Goal: Task Accomplishment & Management: Complete application form

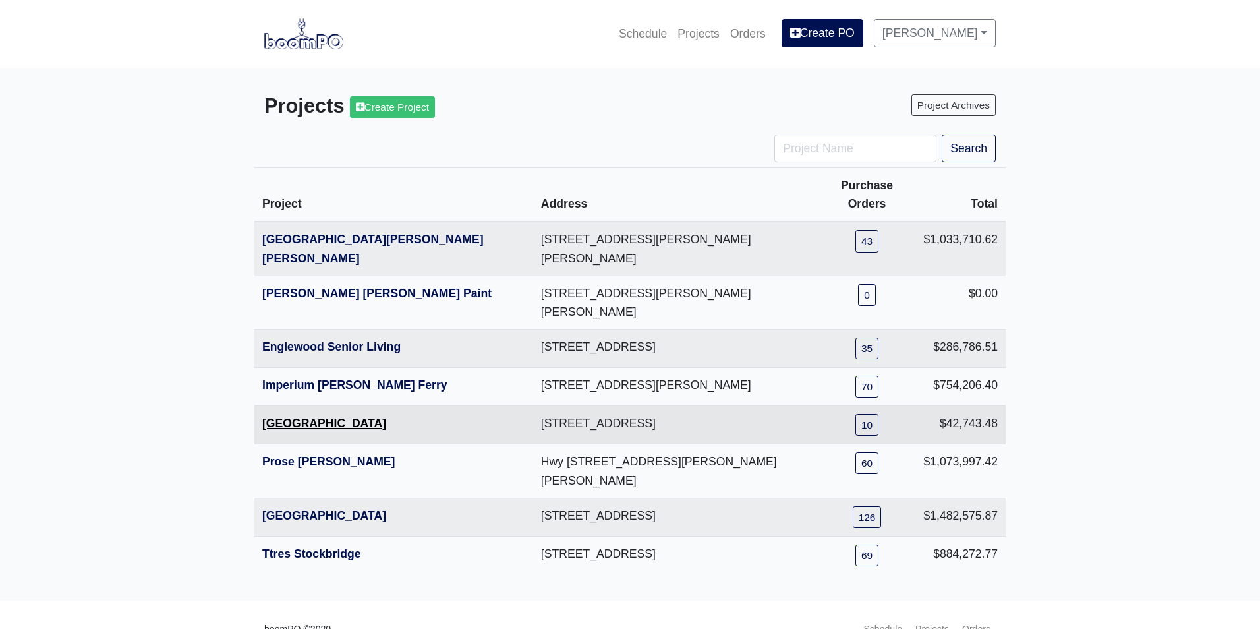
click at [293, 416] on link "Metropolitan Place" at bounding box center [324, 422] width 124 height 13
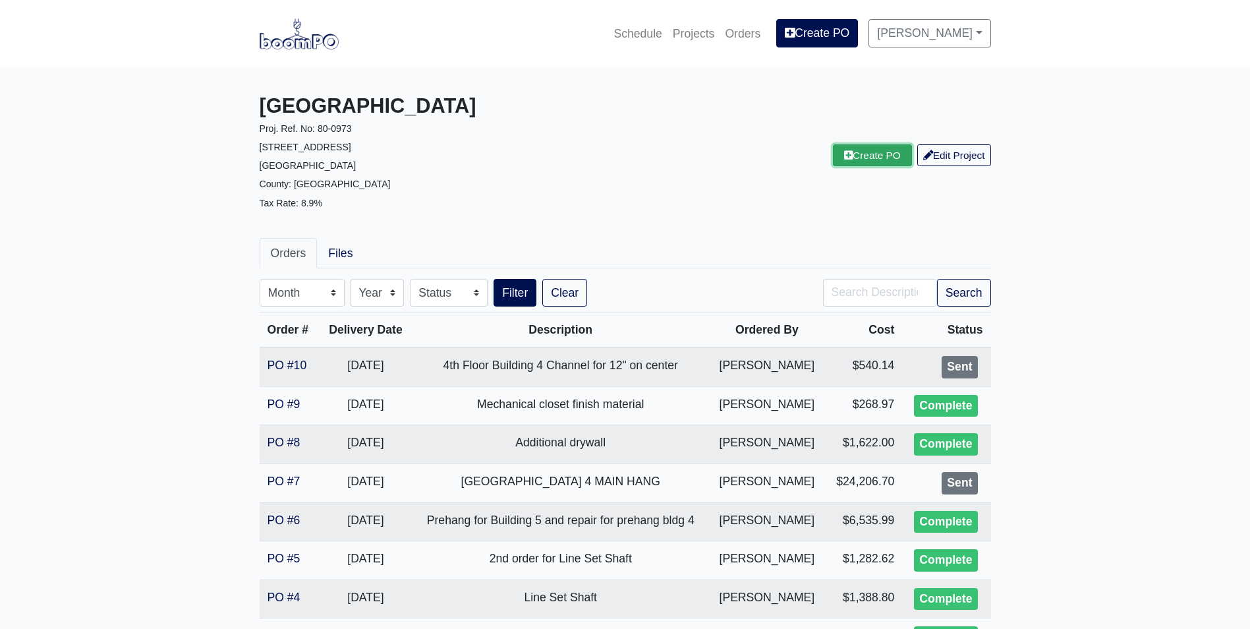
click at [864, 158] on link "Create PO" at bounding box center [872, 155] width 79 height 22
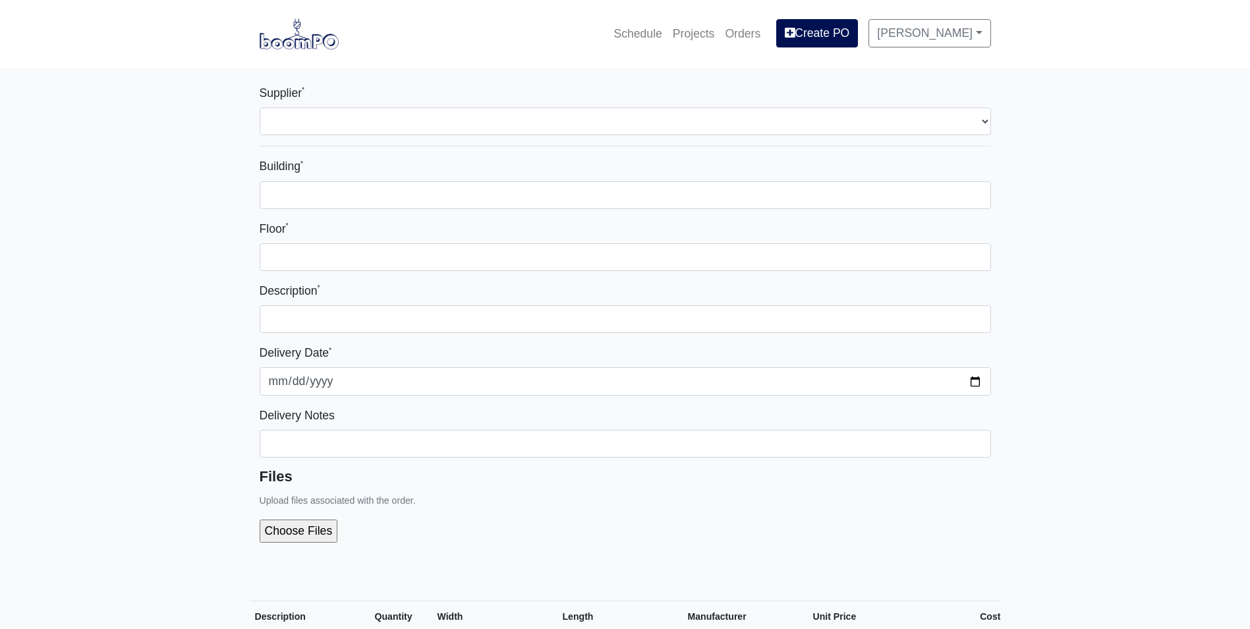
select select
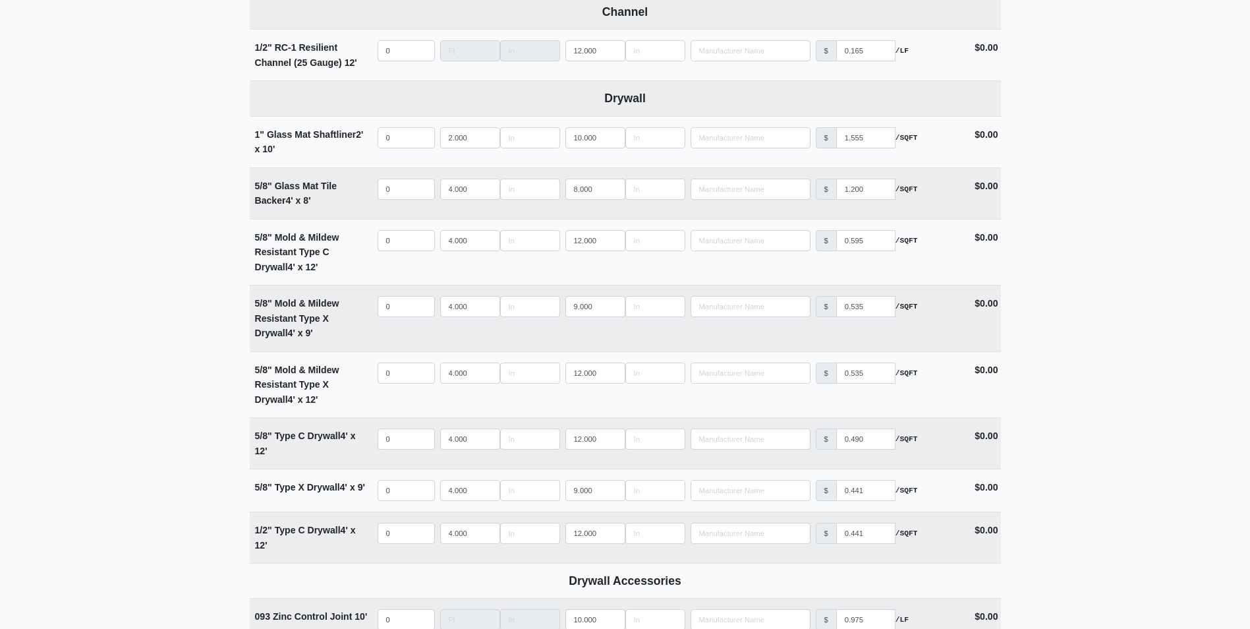
scroll to position [791, 0]
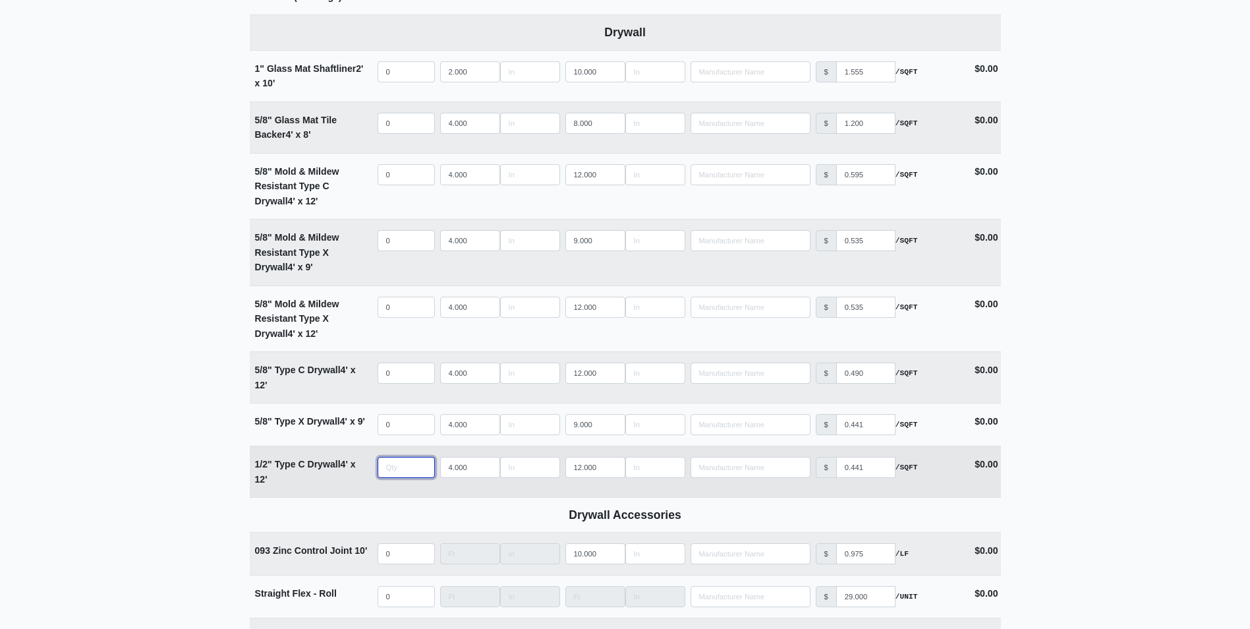
click at [400, 466] on input "quantity" at bounding box center [406, 467] width 57 height 21
type input "8"
select select
type input "8"
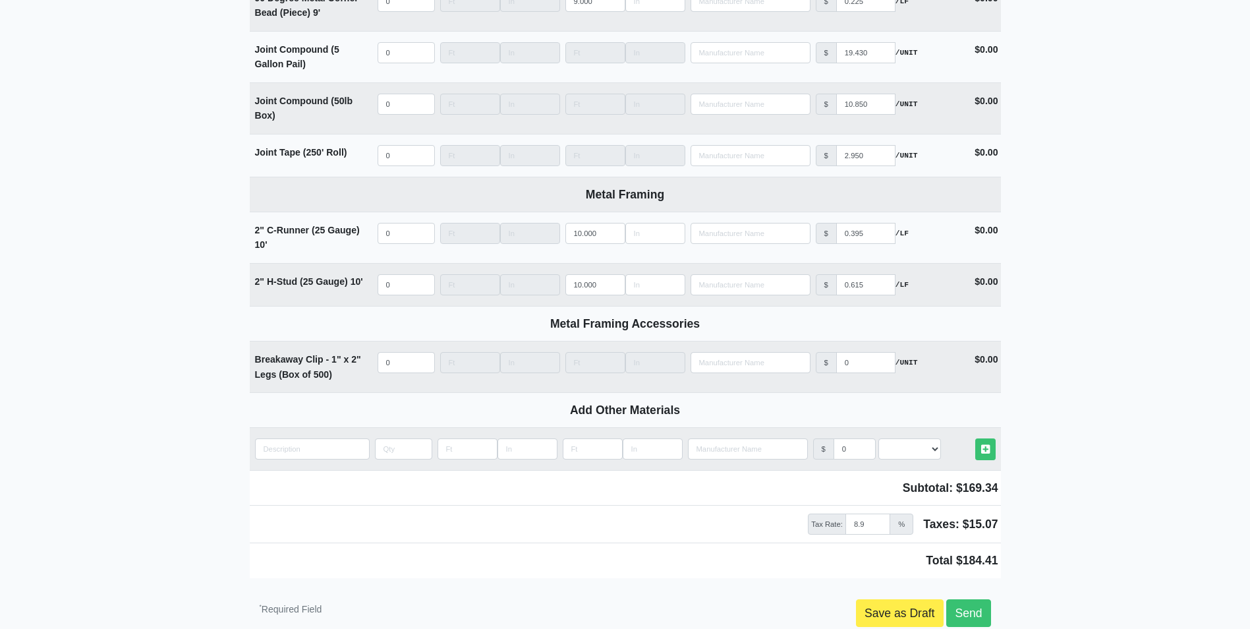
scroll to position [1591, 0]
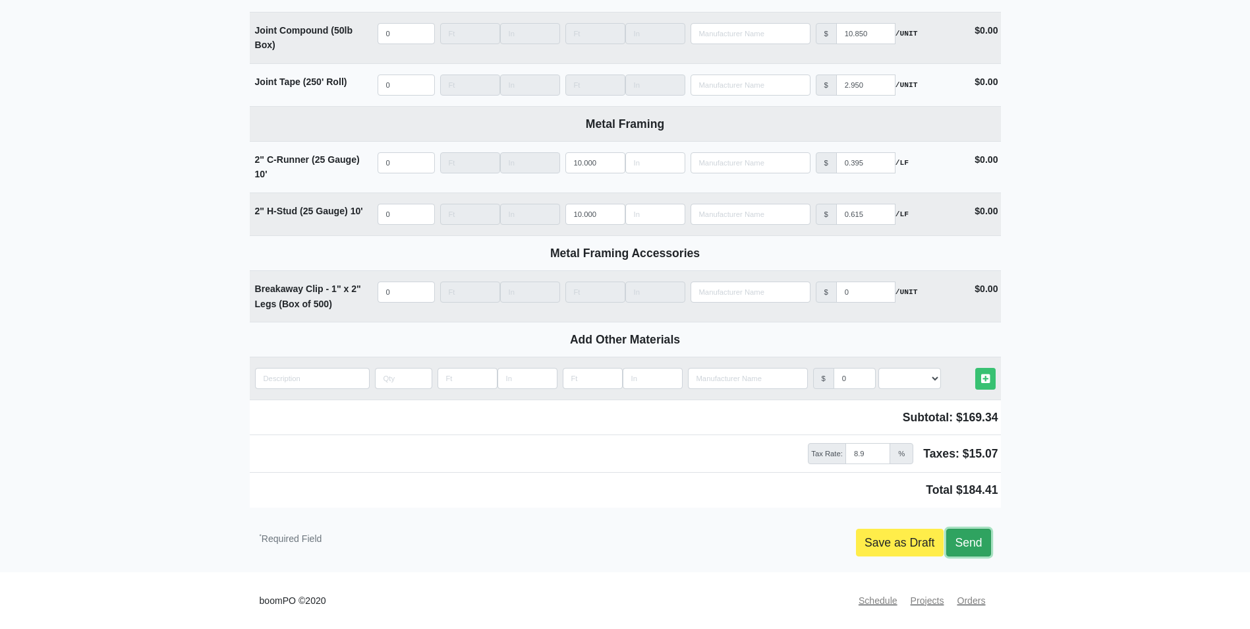
click at [980, 544] on link "Send" at bounding box center [968, 542] width 44 height 28
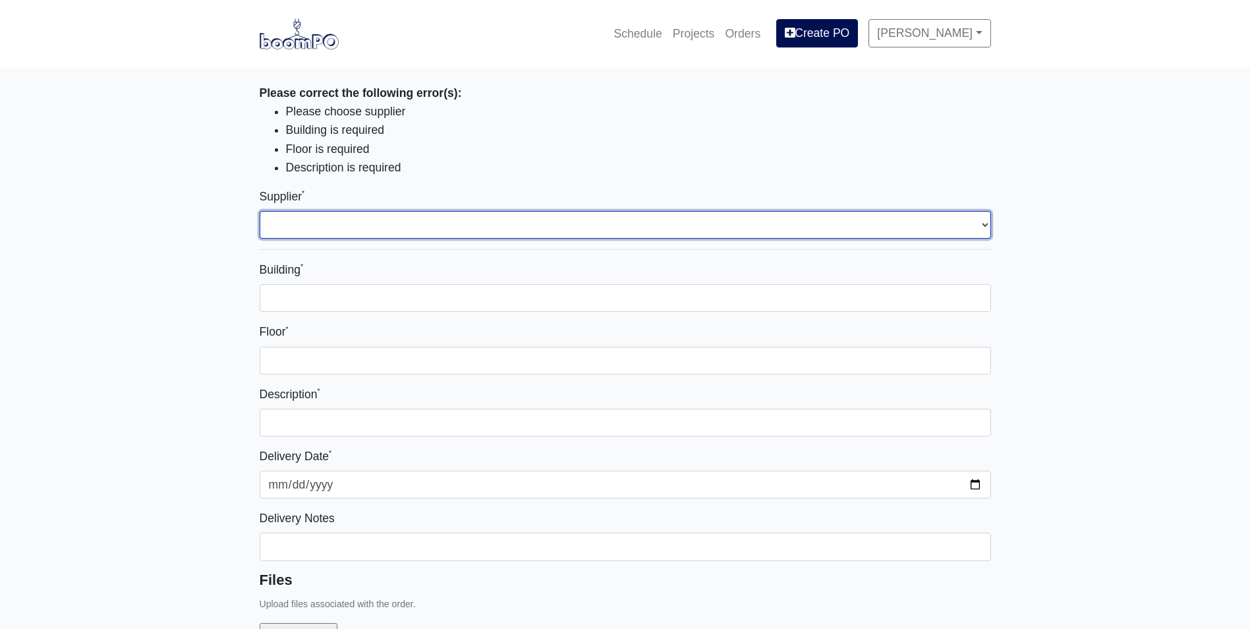
click at [363, 235] on select "Select one... Interior/Exterior Building Supply - Canton, GA" at bounding box center [625, 225] width 731 height 28
select select "861"
click at [260, 211] on select "Select one... Interior/Exterior Building Supply - Canton, GA" at bounding box center [625, 225] width 731 height 28
type input "0"
select select
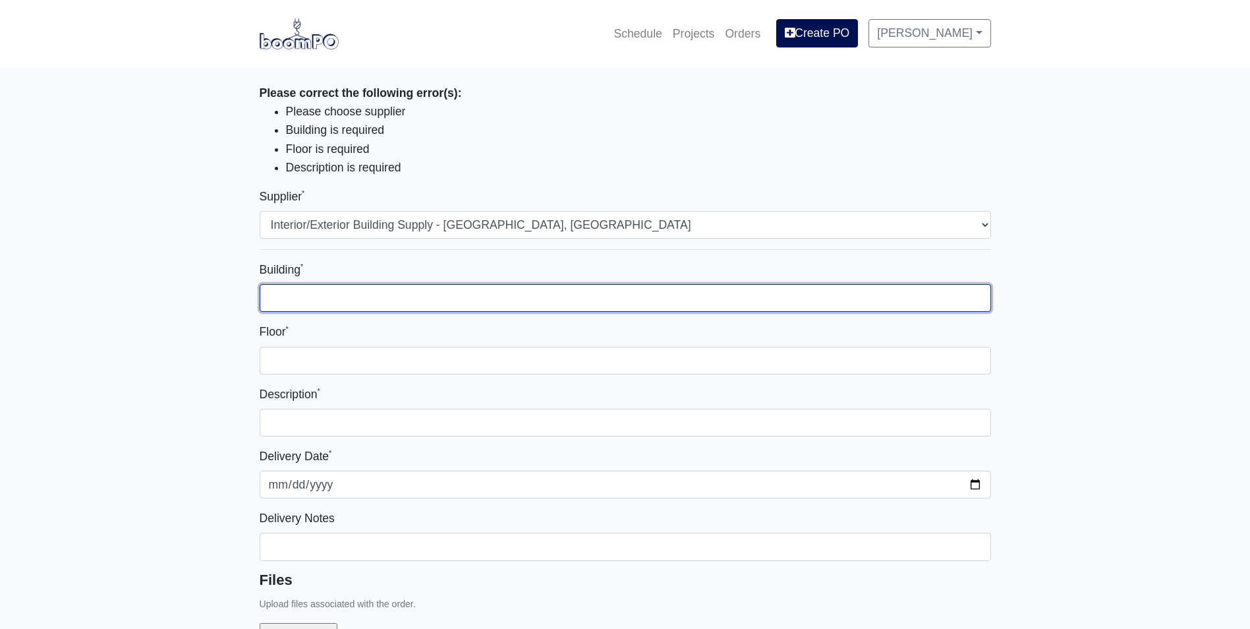
click at [322, 305] on input "Building *" at bounding box center [625, 298] width 731 height 28
type input "Bldg 4"
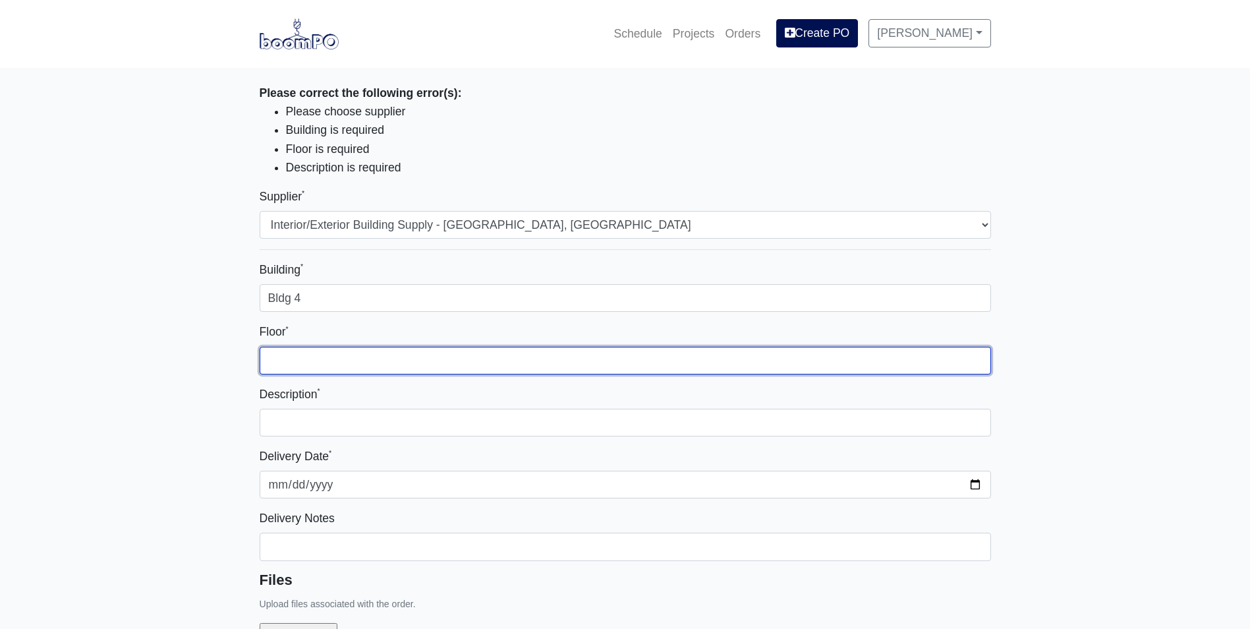
type input "4th"
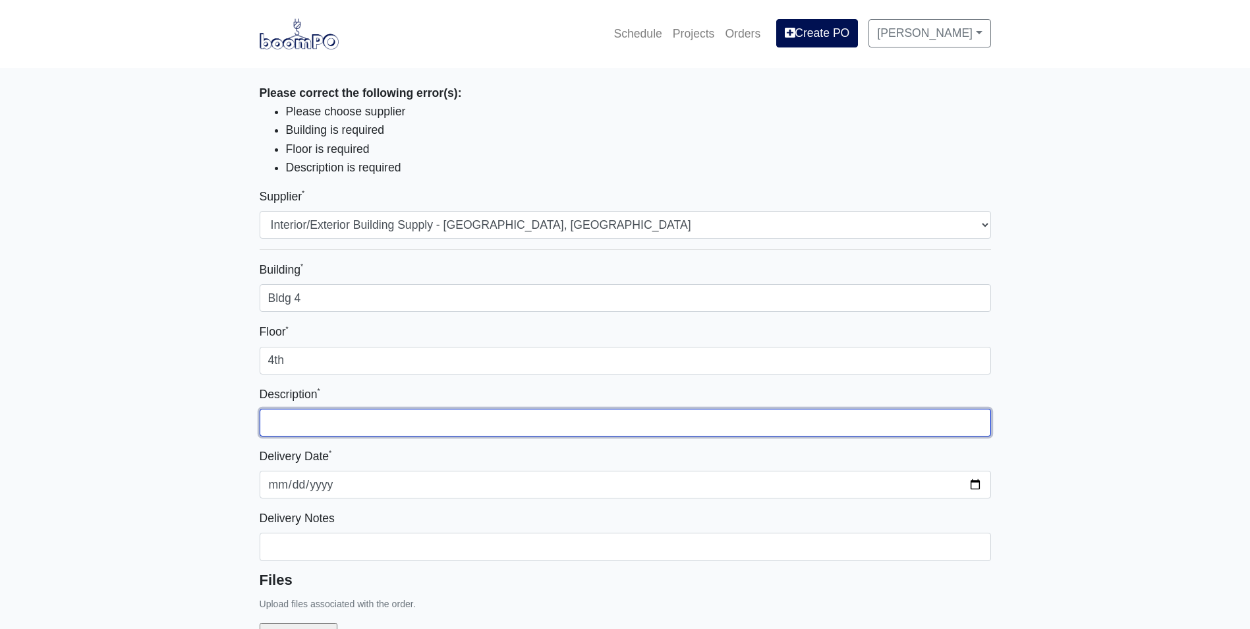
type input "4th Floor Building 4 Channel for 12" on center"
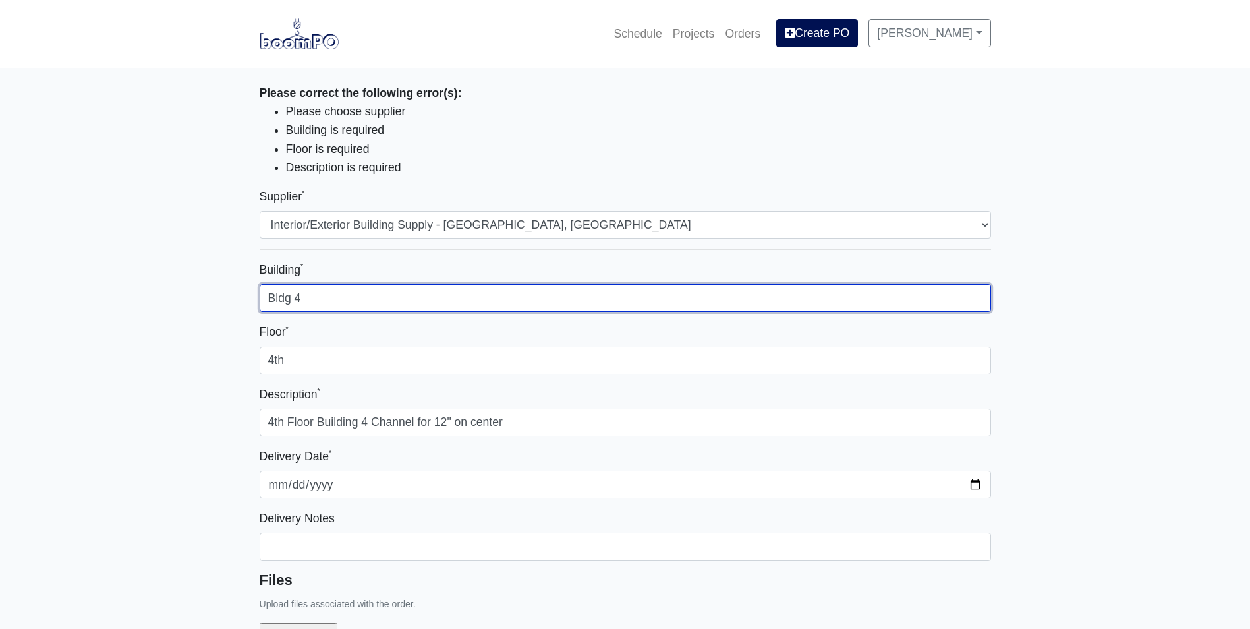
select select
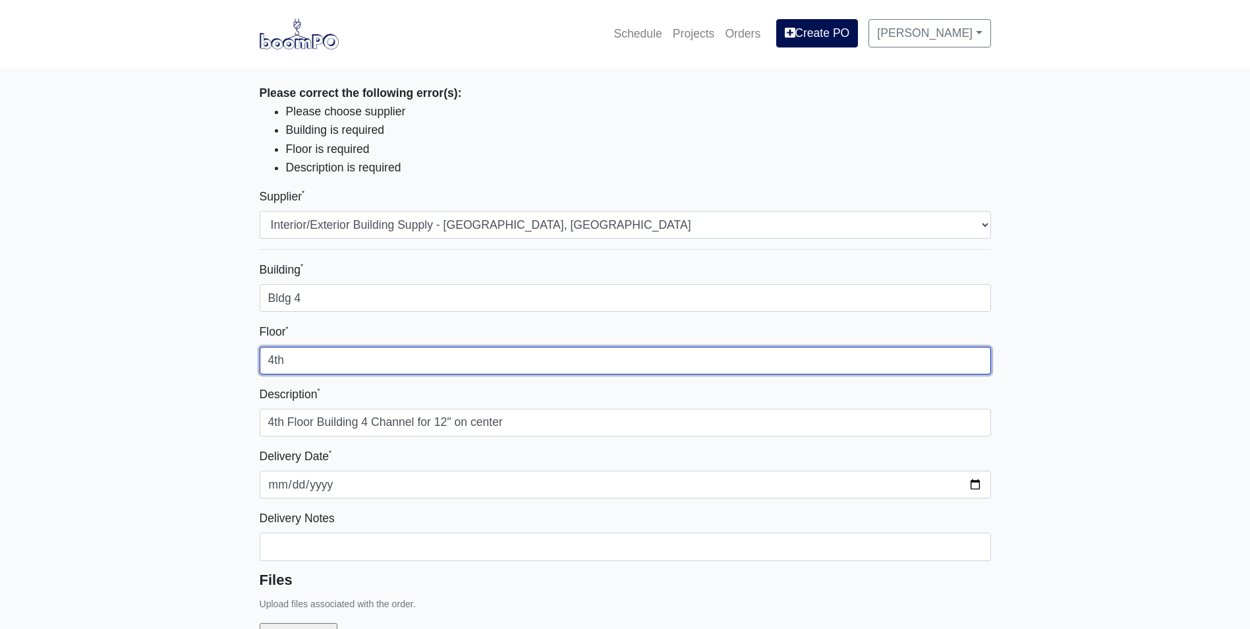
drag, startPoint x: 312, startPoint y: 362, endPoint x: 205, endPoint y: 366, distance: 107.5
type input "a"
type input "ALL"
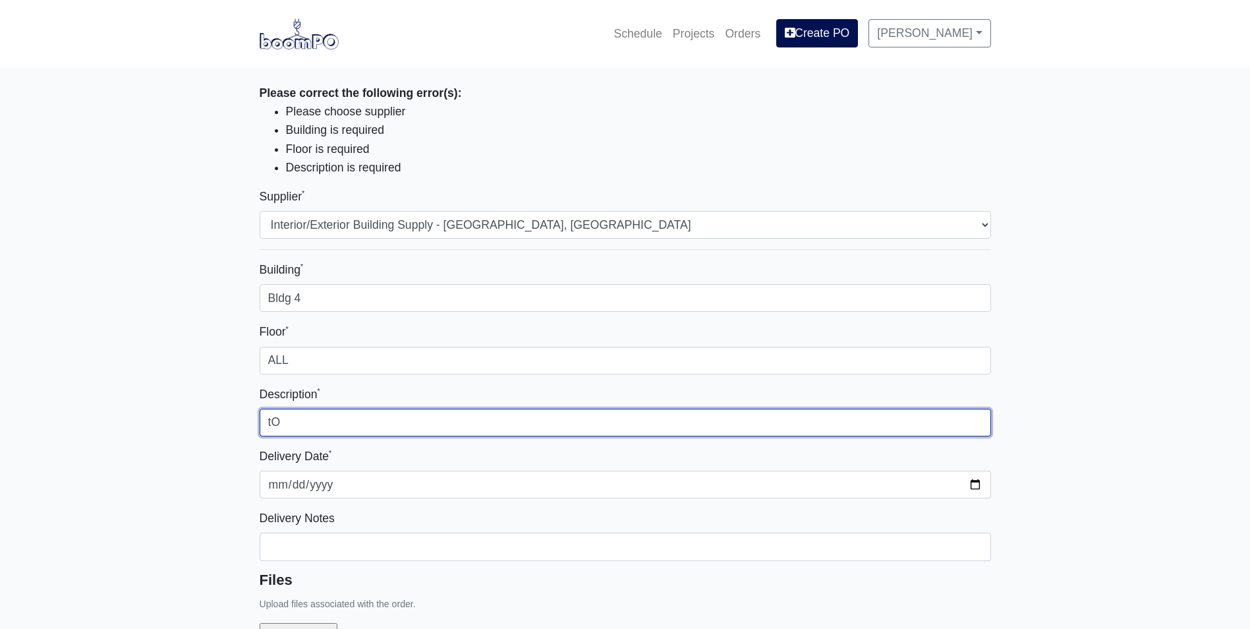
type input "t"
type input "To close shaftwall"
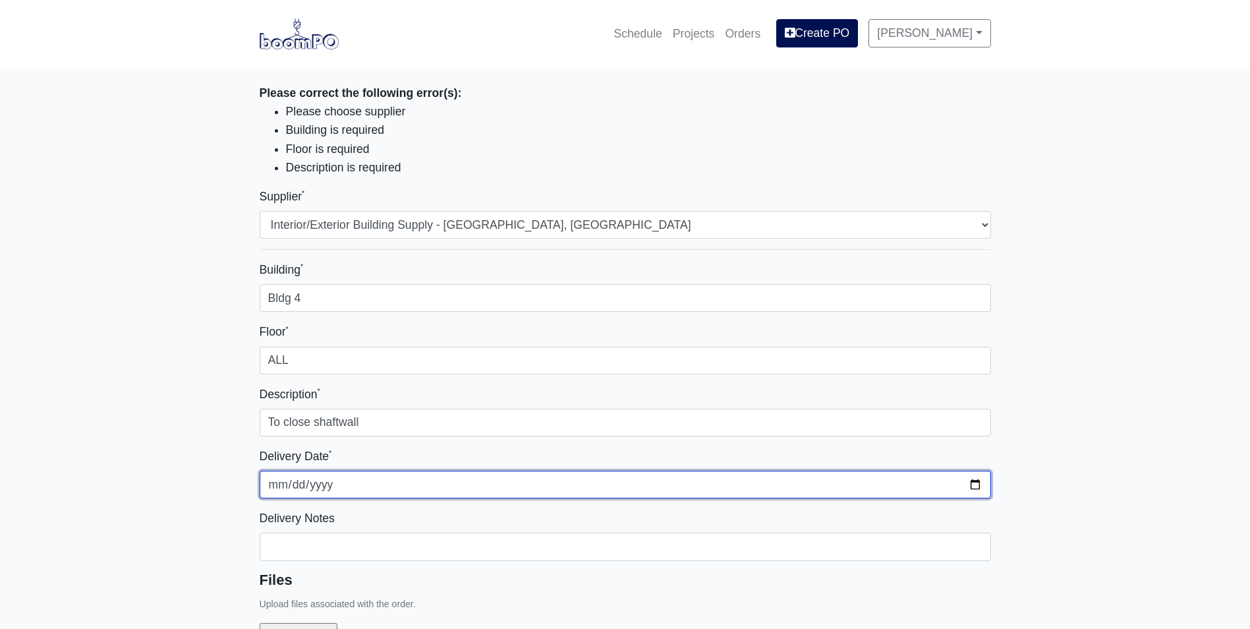
click at [975, 476] on input "2025-09-30" at bounding box center [625, 484] width 731 height 28
click at [974, 482] on input "2025-09-30" at bounding box center [625, 484] width 731 height 28
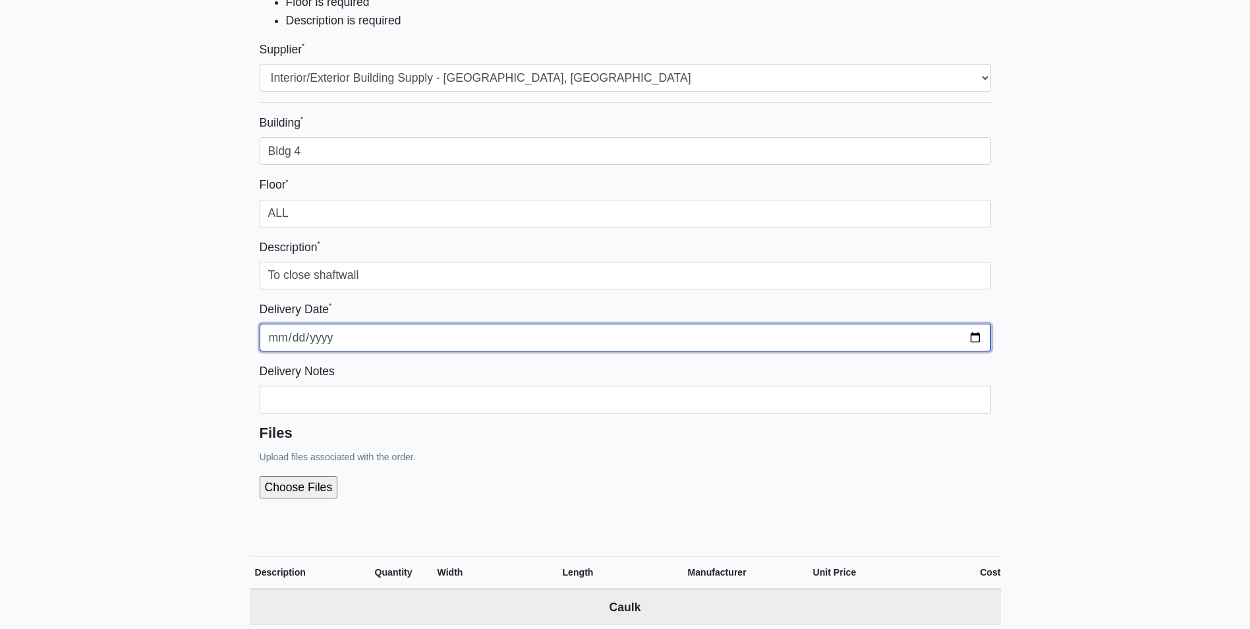
scroll to position [198, 0]
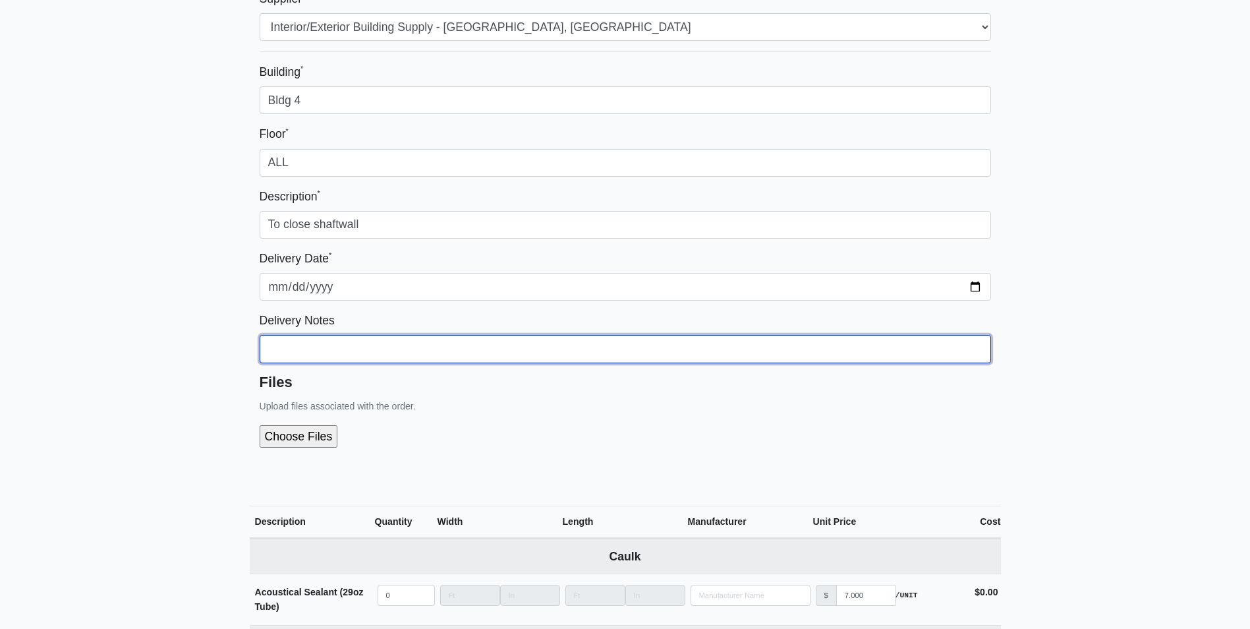
click at [293, 355] on input "Building *" at bounding box center [625, 349] width 731 height 28
type input "2025-09-30"
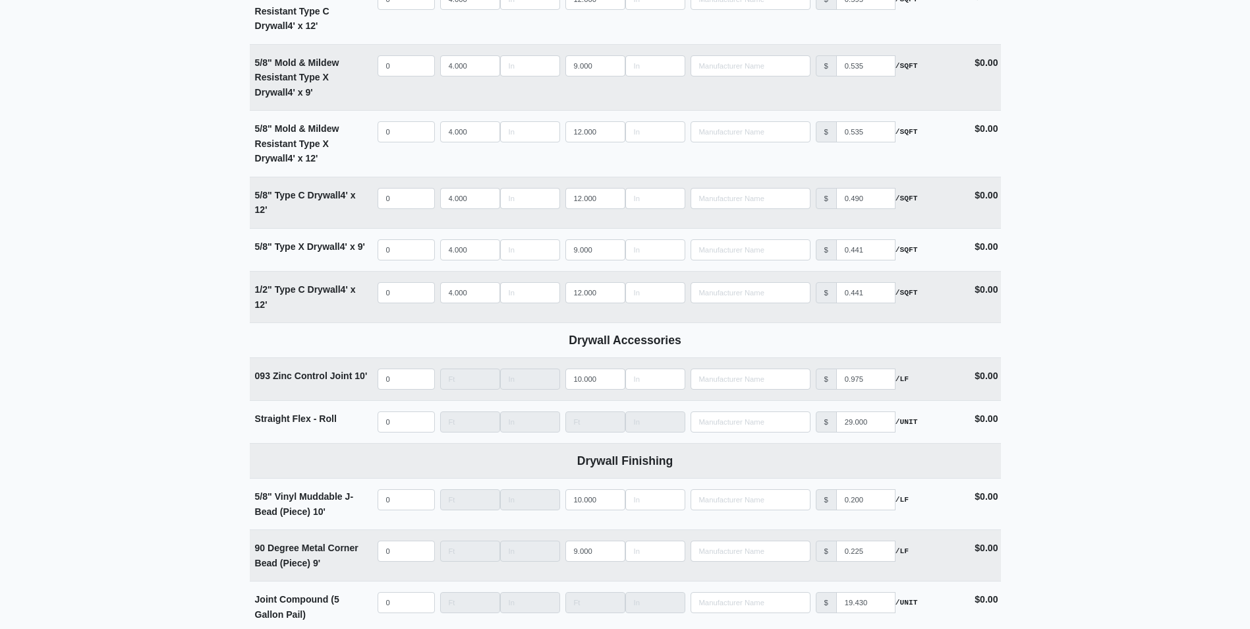
scroll to position [1036, 0]
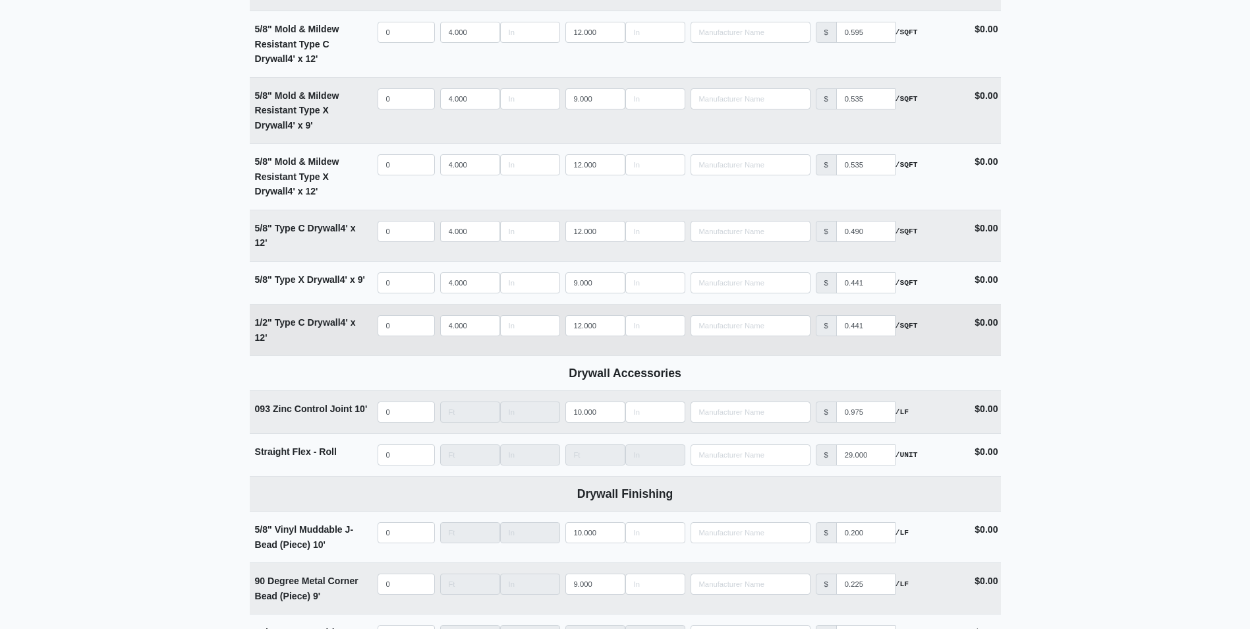
type input "2 pieces per floor"
click at [398, 328] on input "quantity" at bounding box center [406, 325] width 57 height 21
type input "8"
select select
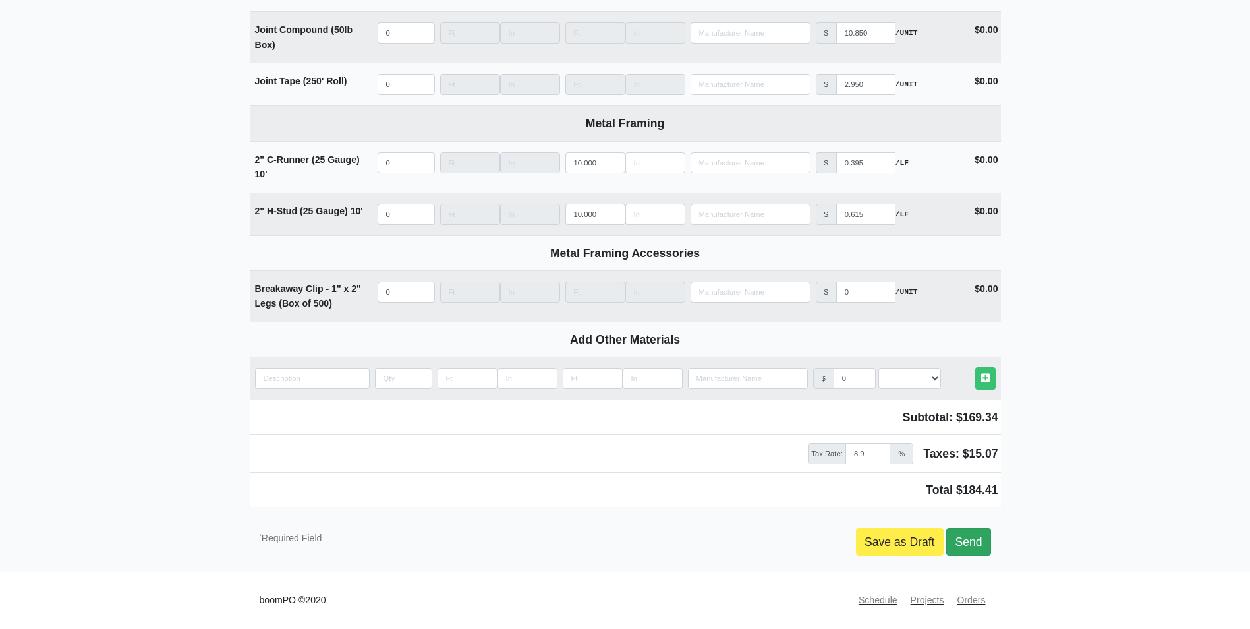
type input "8"
click at [964, 530] on link "Send" at bounding box center [968, 542] width 44 height 28
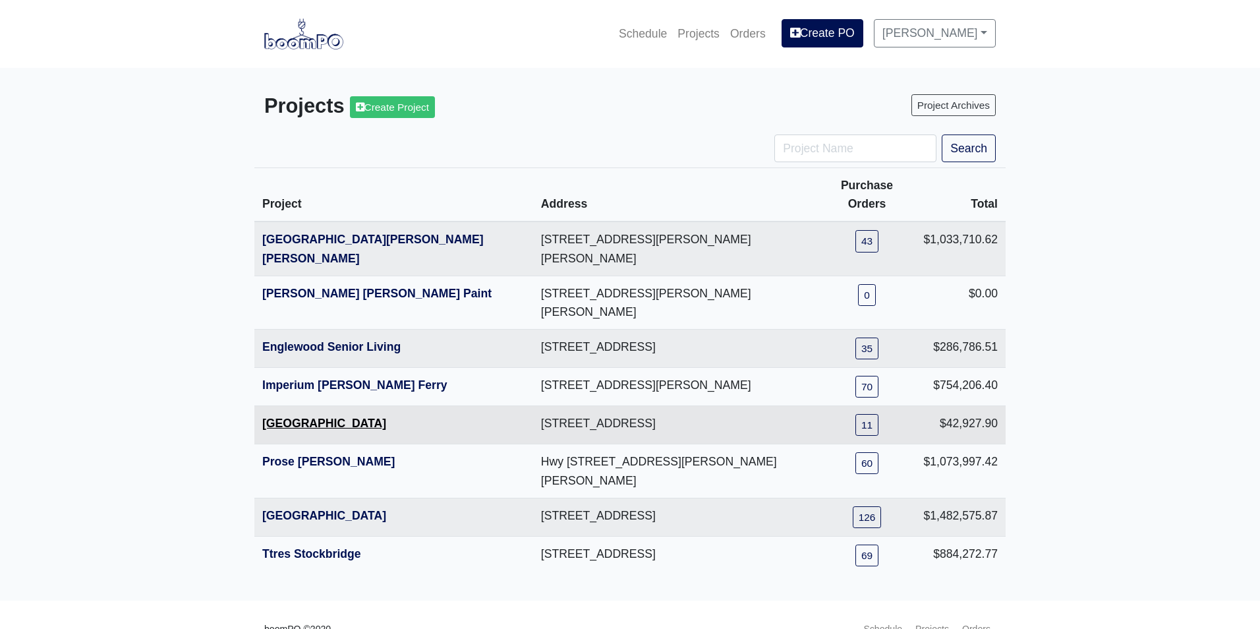
click at [296, 416] on link "[GEOGRAPHIC_DATA]" at bounding box center [324, 422] width 124 height 13
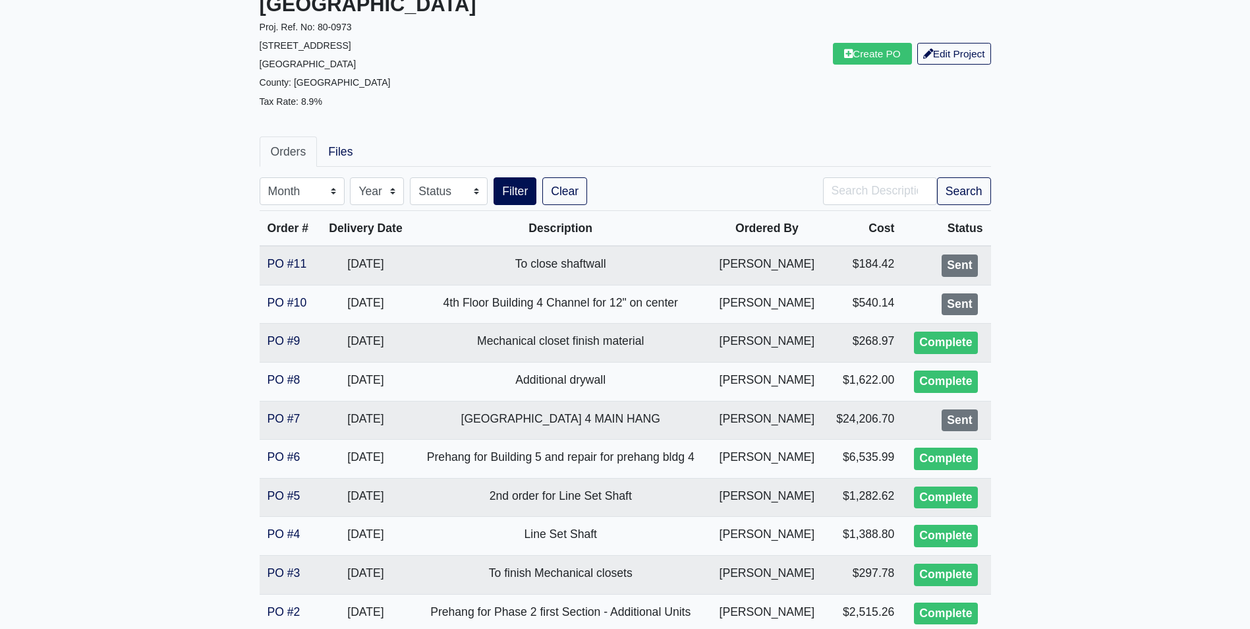
scroll to position [132, 0]
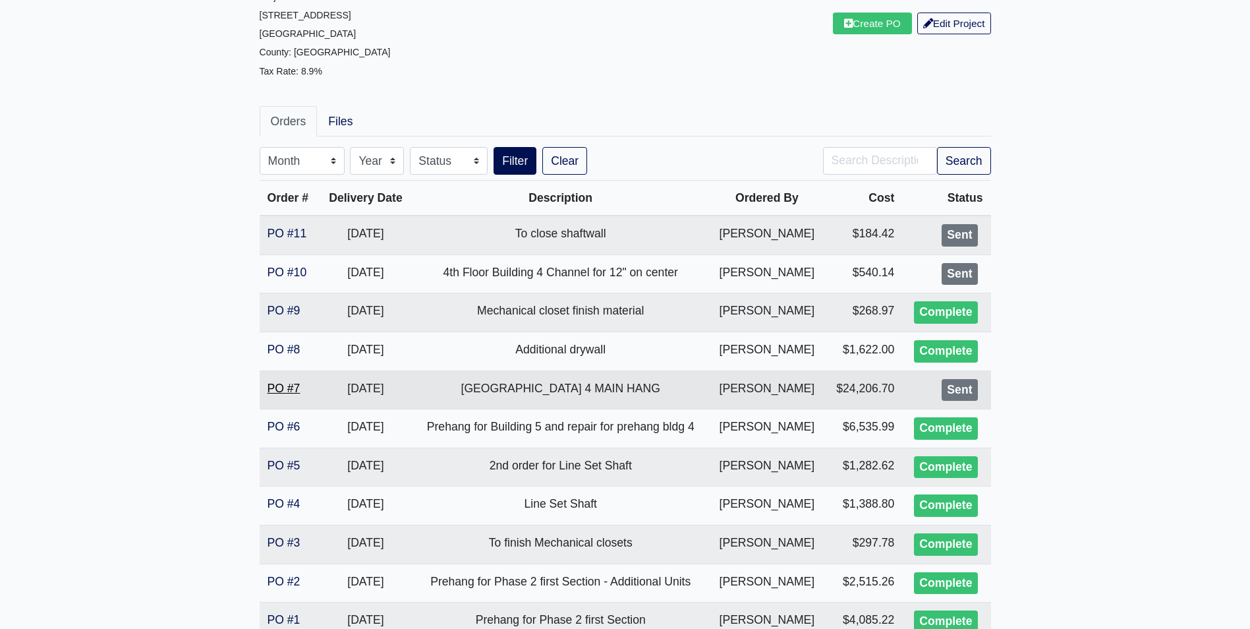
click at [276, 387] on link "PO #7" at bounding box center [284, 387] width 33 height 13
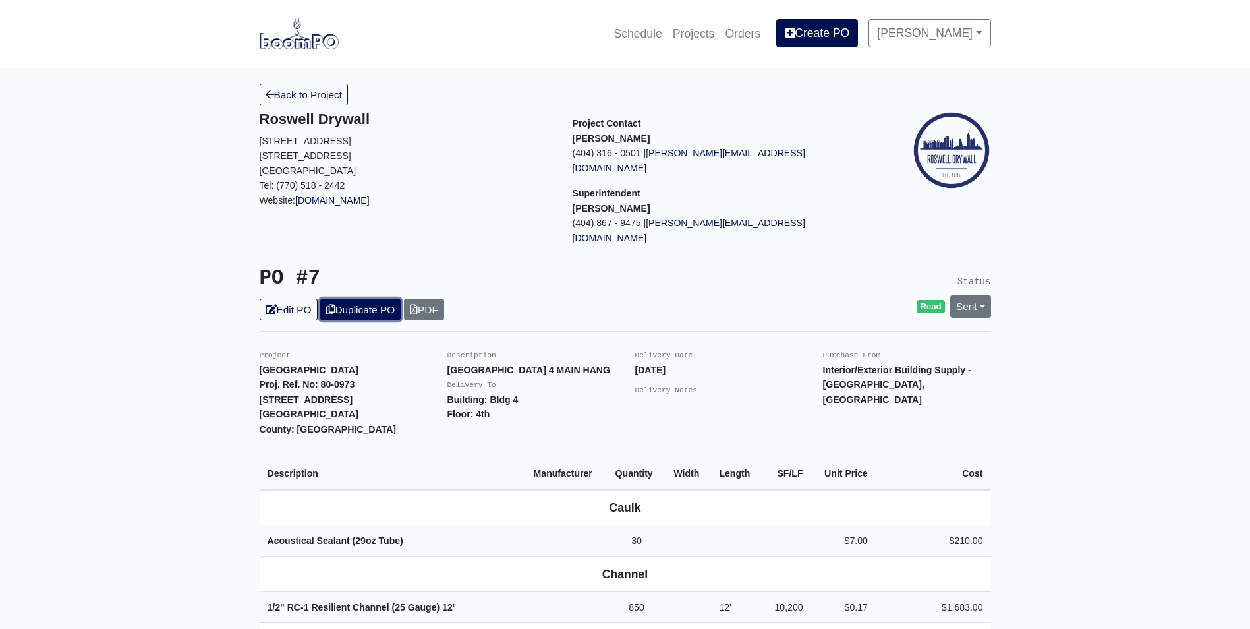
click at [335, 304] on icon at bounding box center [330, 309] width 9 height 10
click at [285, 298] on link "Edit PO" at bounding box center [289, 309] width 58 height 22
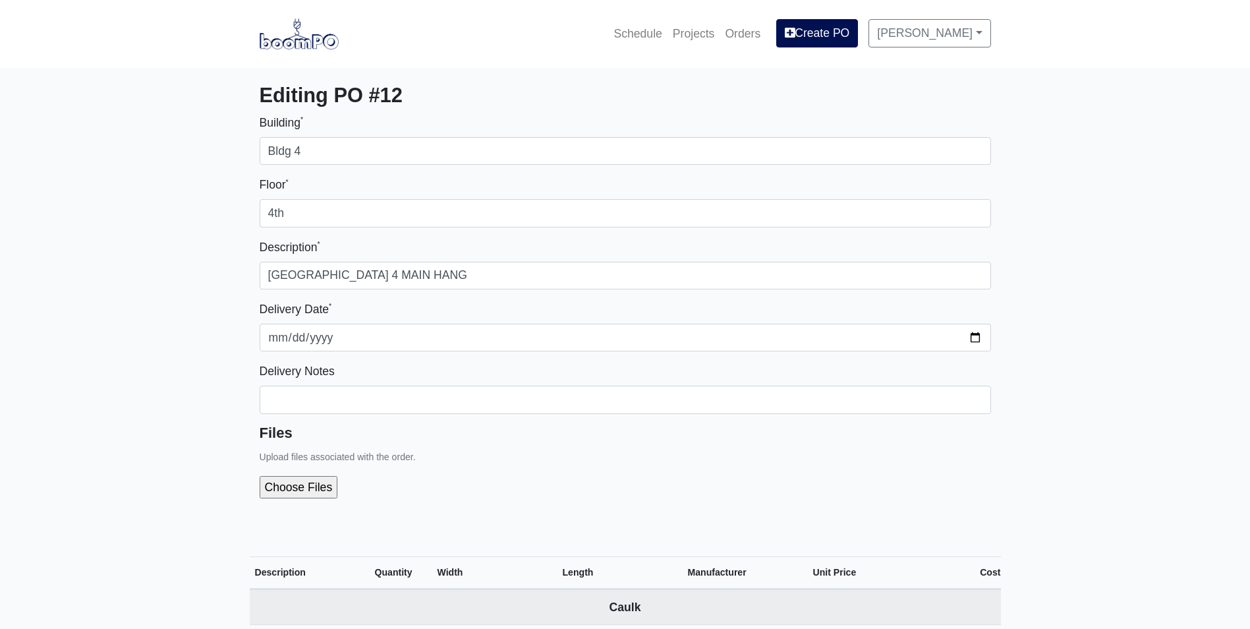
select select
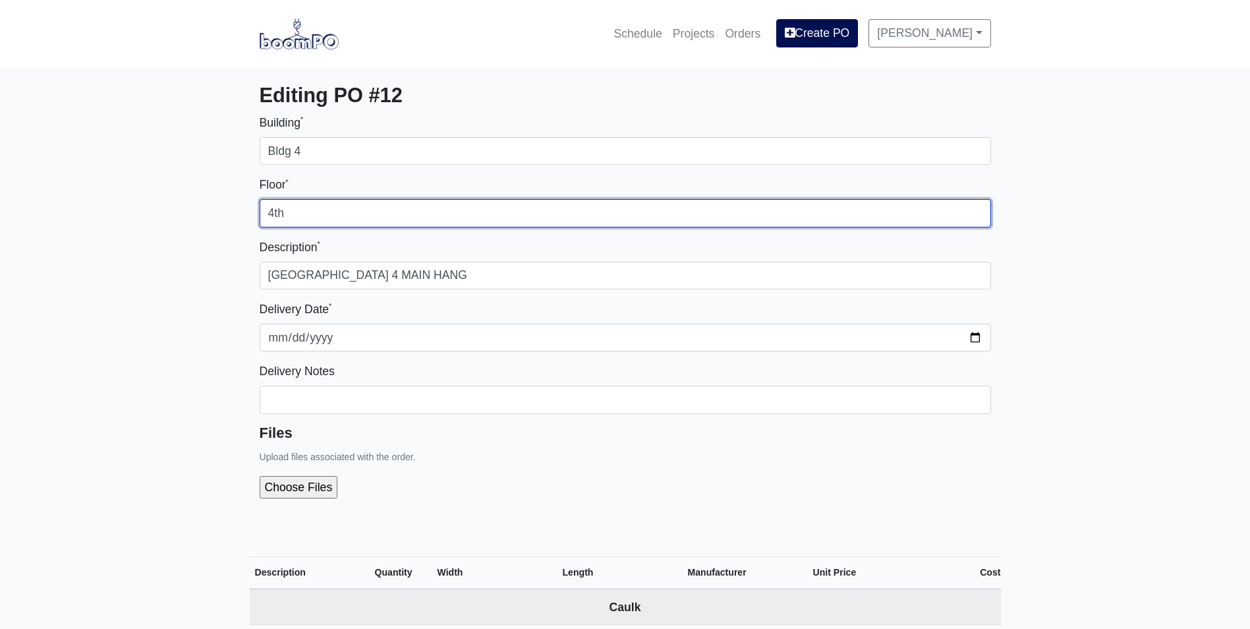
drag, startPoint x: 289, startPoint y: 217, endPoint x: 177, endPoint y: 223, distance: 112.2
type input "3rd"
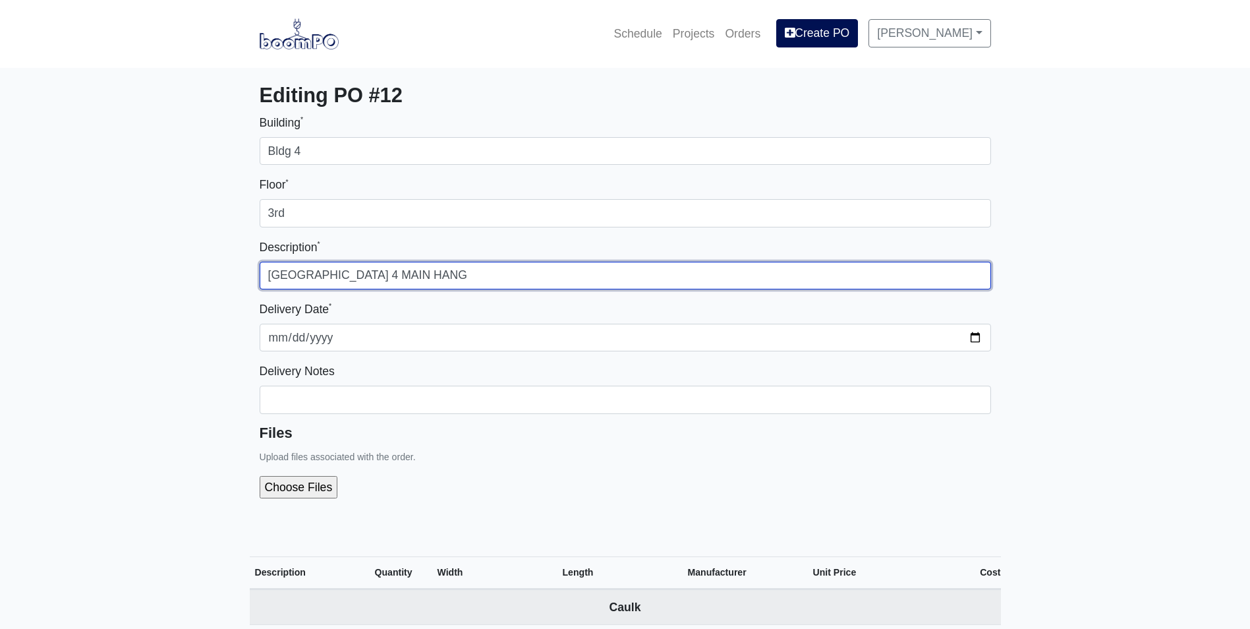
type input "3rd Floor Building 4 MAIN HANG"
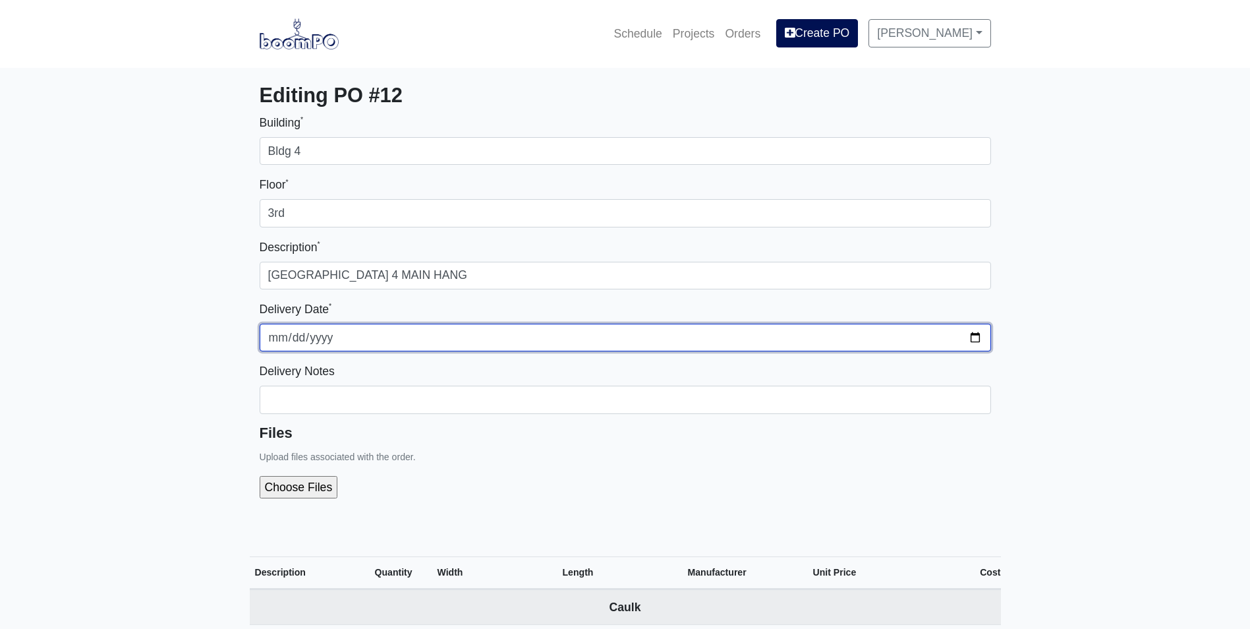
click at [974, 337] on input "2025-09-29" at bounding box center [625, 338] width 731 height 28
type input "2025-10-06"
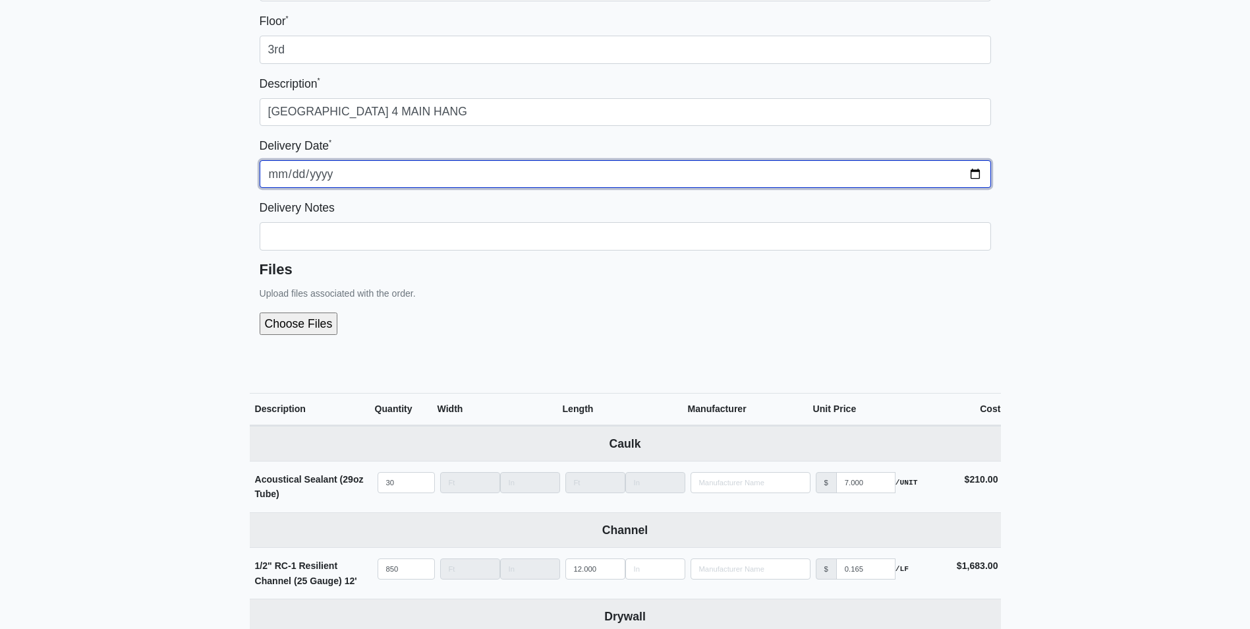
scroll to position [198, 0]
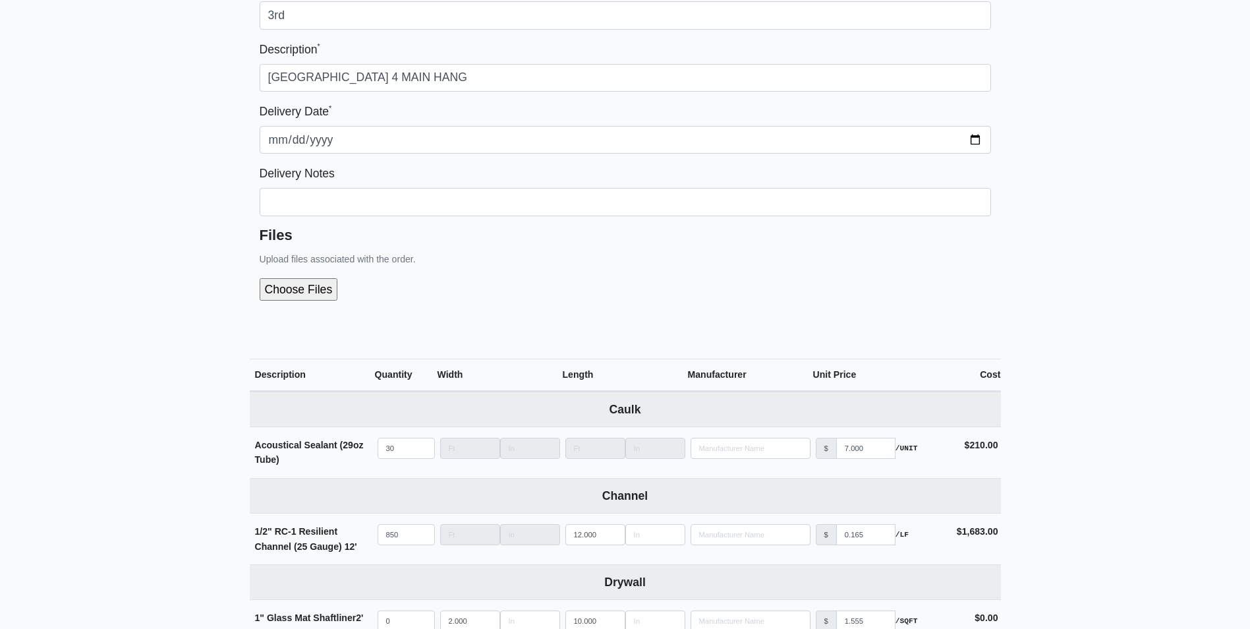
click at [260, 290] on input "file" at bounding box center [369, 289] width 219 height 22
type input "C:\fakepath\Metropolitan Place Breakdown Bldg 4 Level 4.pdf"
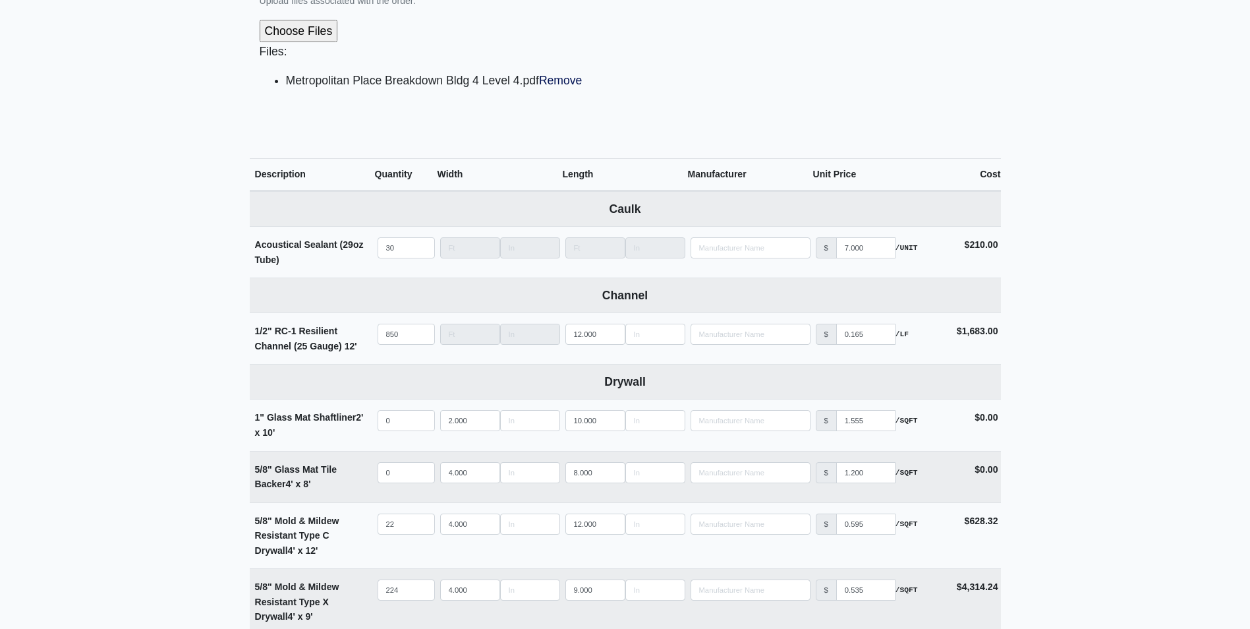
scroll to position [461, 0]
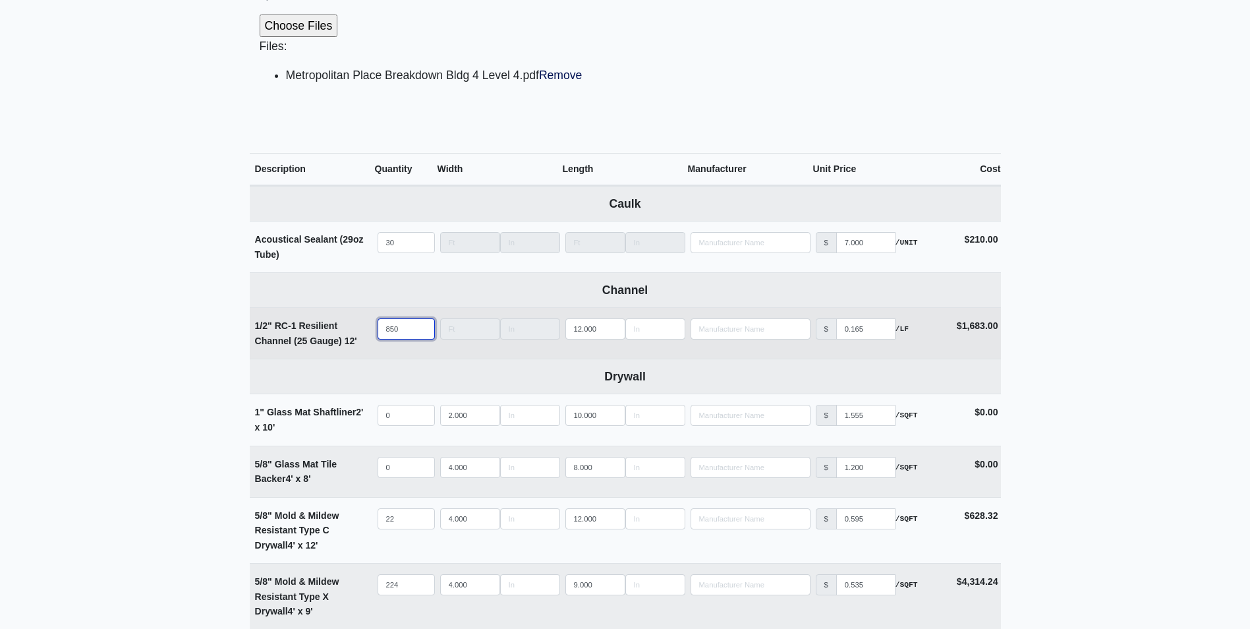
drag, startPoint x: 391, startPoint y: 331, endPoint x: 325, endPoint y: 336, distance: 65.4
click at [325, 336] on tr "1/2" RC-1 Resilient Channel (25 Gauge) 12' Qty 850 Width Length 12.000 Manufact…" at bounding box center [625, 332] width 751 height 51
type input "150"
select select
type input "1050"
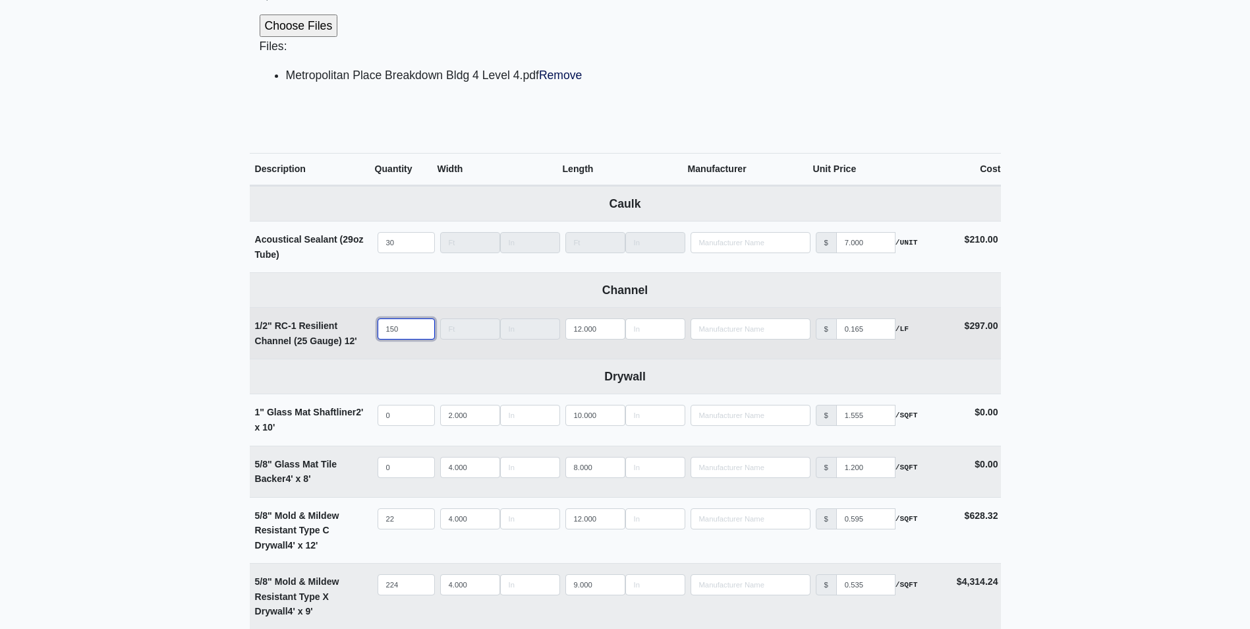
select select
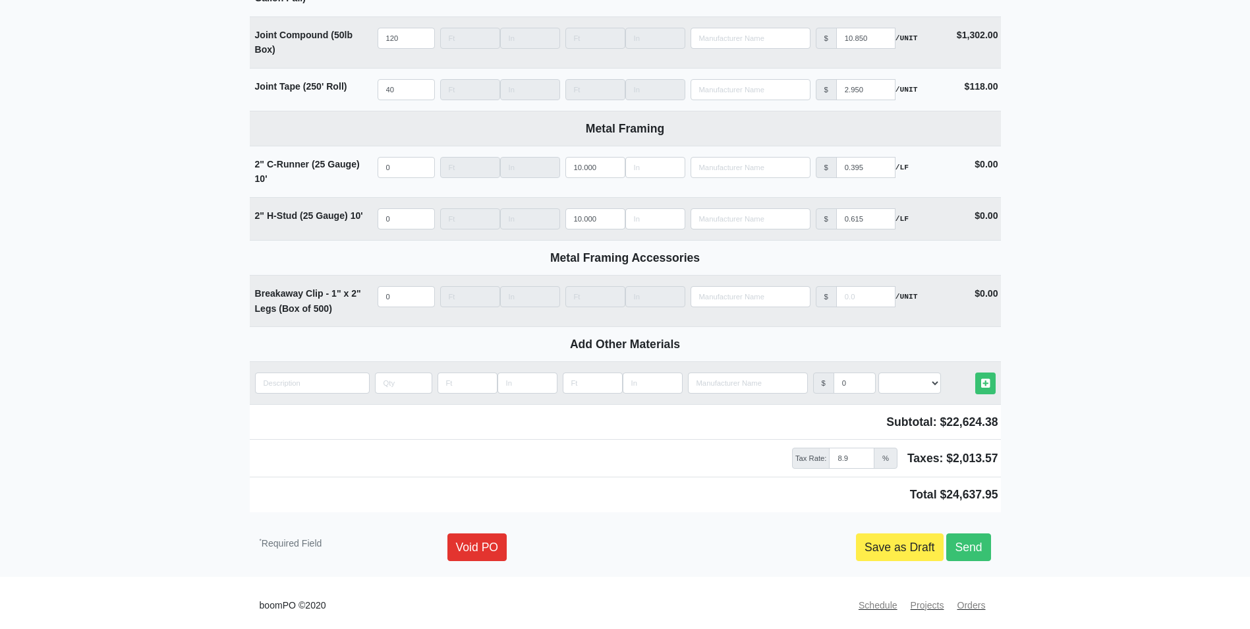
scroll to position [1606, 0]
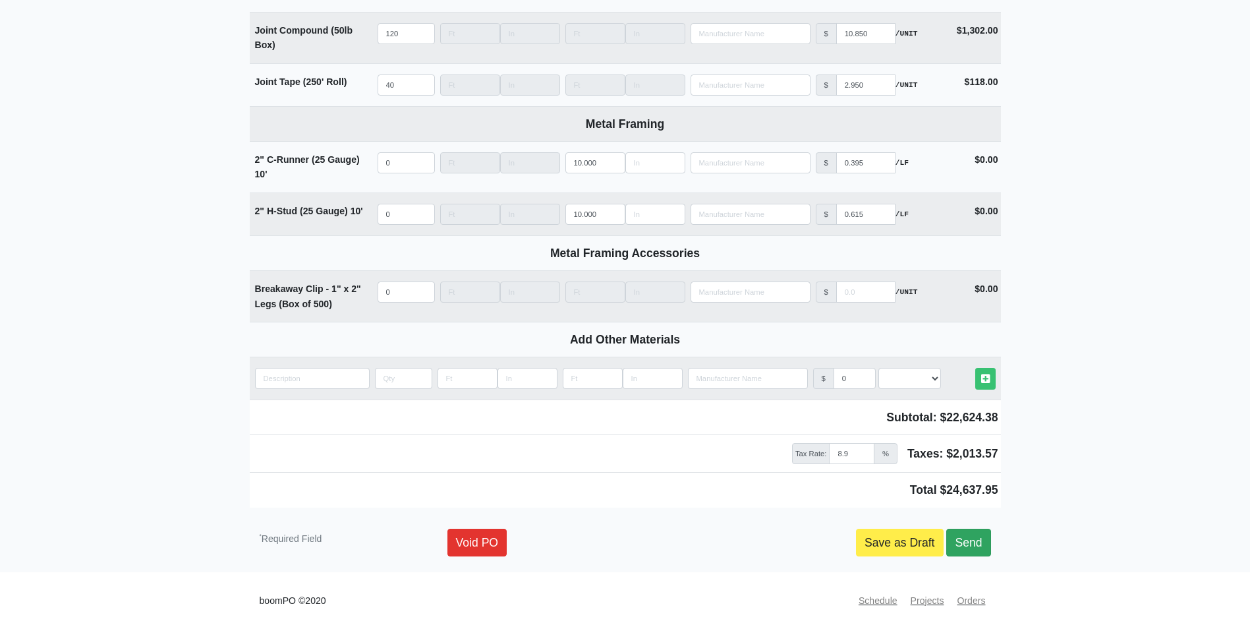
type input "1050"
click at [975, 539] on link "Send" at bounding box center [968, 542] width 44 height 28
